Goal: Check status: Check status

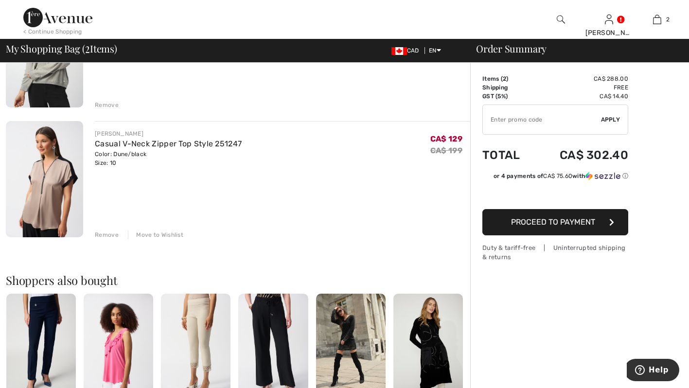
scroll to position [153, 0]
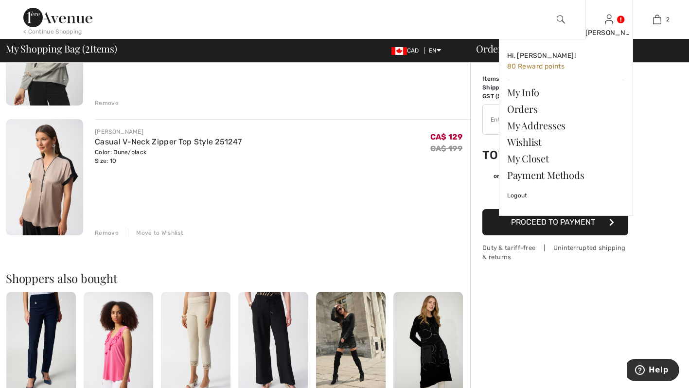
click at [609, 19] on img at bounding box center [609, 20] width 8 height 12
click at [521, 107] on link "Orders" at bounding box center [566, 109] width 118 height 17
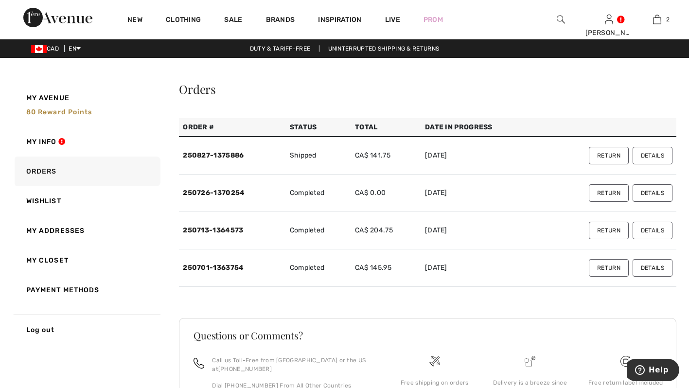
click at [643, 154] on button "Details" at bounding box center [653, 156] width 40 height 18
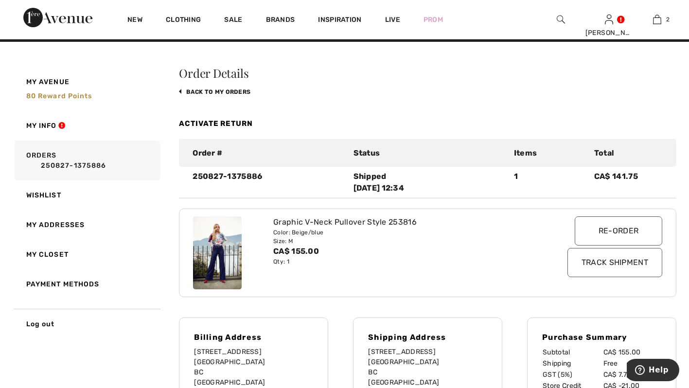
scroll to position [16, 0]
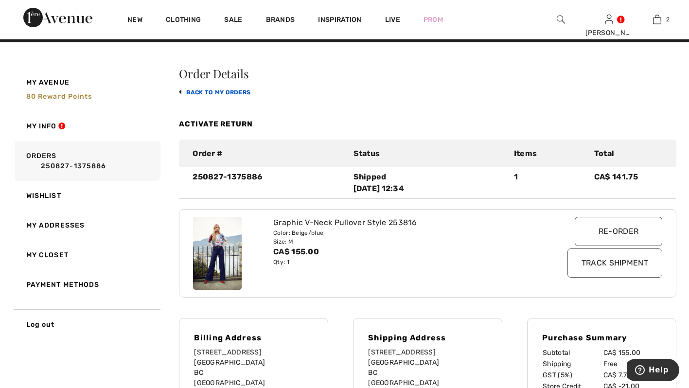
click at [218, 90] on link "back to My Orders" at bounding box center [214, 92] width 71 height 7
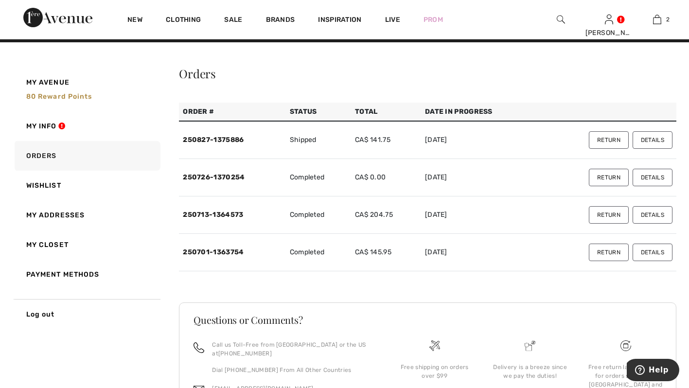
click at [653, 253] on button "Details" at bounding box center [653, 253] width 40 height 18
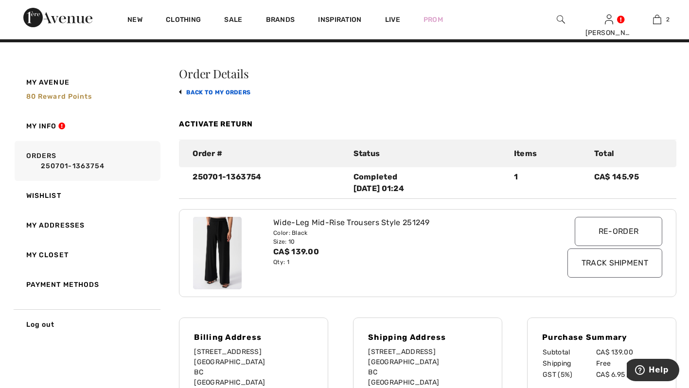
click at [190, 89] on link "back to My Orders" at bounding box center [214, 92] width 71 height 7
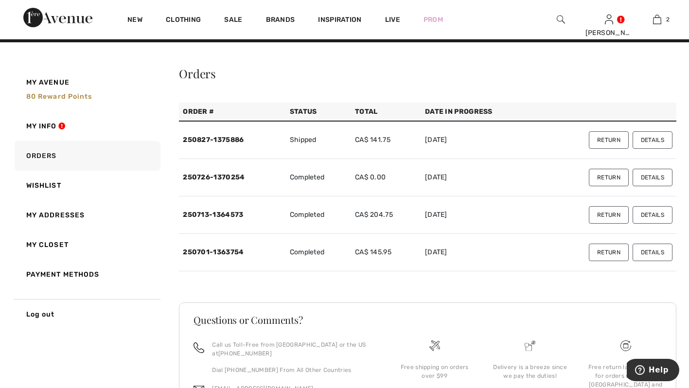
click at [653, 213] on button "Details" at bounding box center [653, 215] width 40 height 18
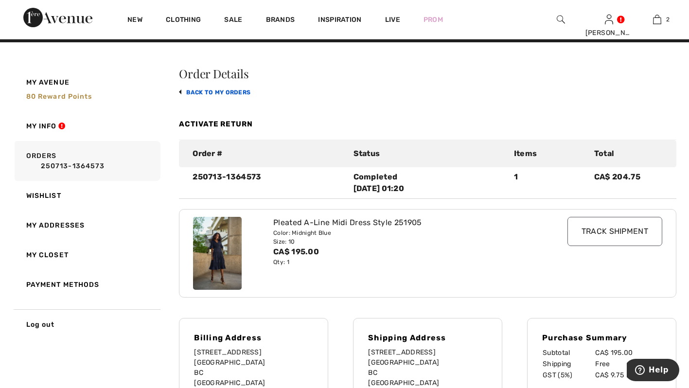
click at [203, 92] on link "back to My Orders" at bounding box center [214, 92] width 71 height 7
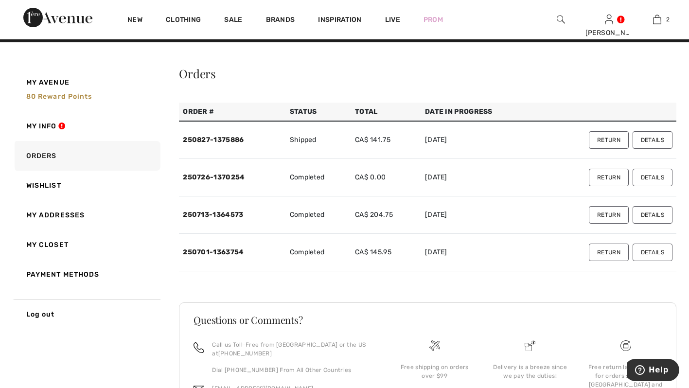
click at [652, 177] on button "Details" at bounding box center [653, 178] width 40 height 18
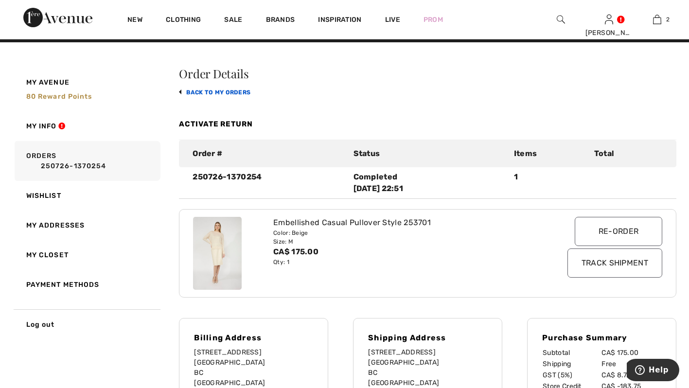
click at [207, 90] on link "back to My Orders" at bounding box center [214, 92] width 71 height 7
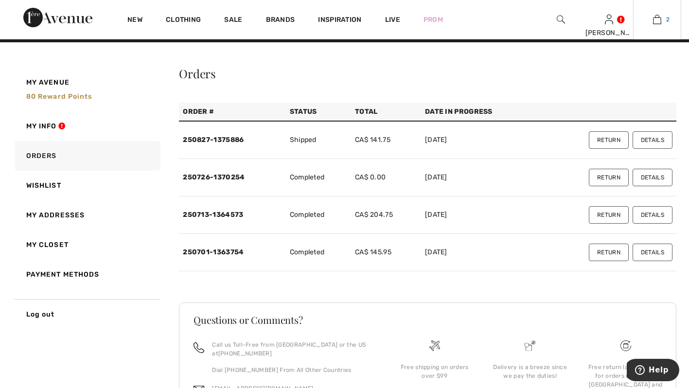
click at [655, 21] on img at bounding box center [657, 20] width 8 height 12
